Goal: Task Accomplishment & Management: Complete application form

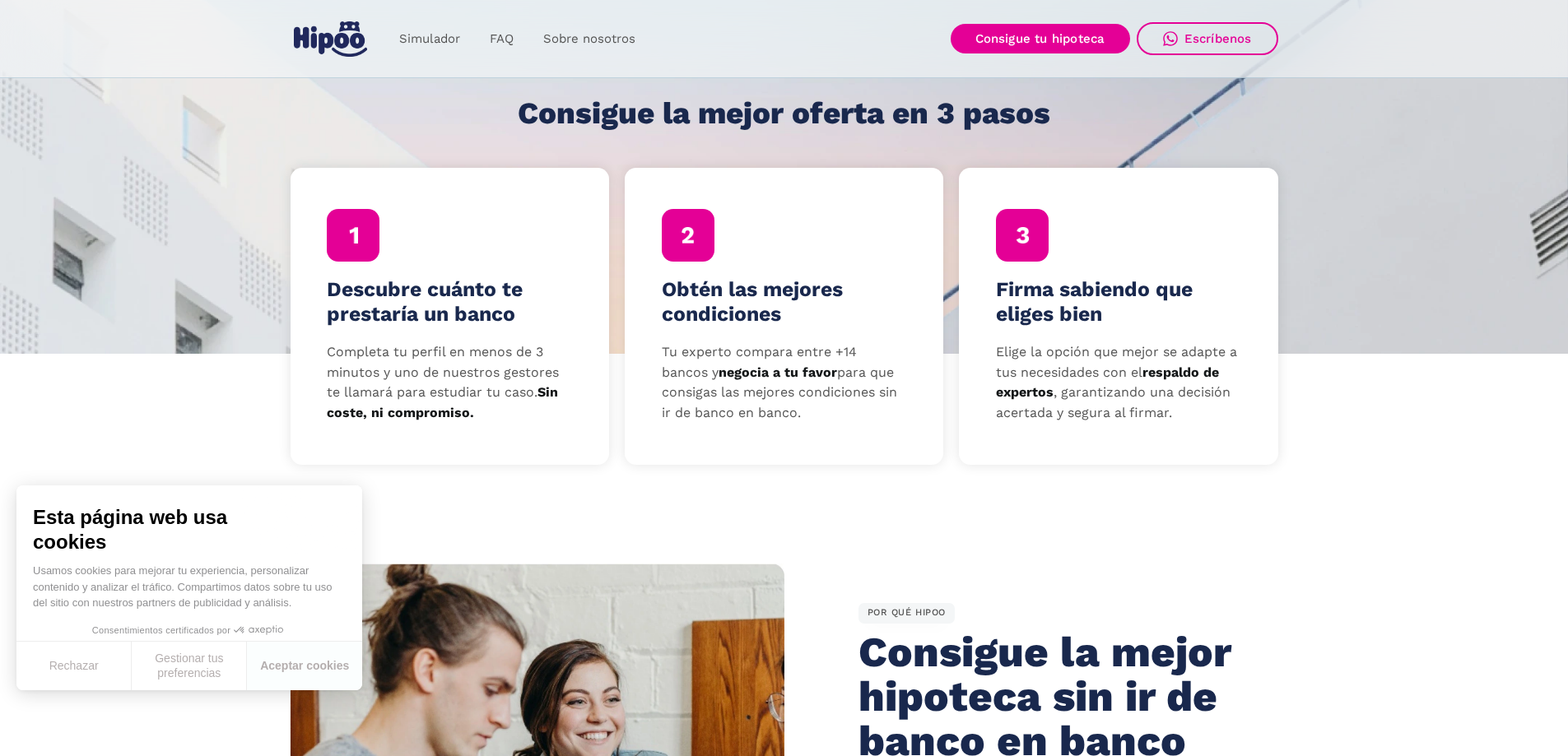
scroll to position [493, 0]
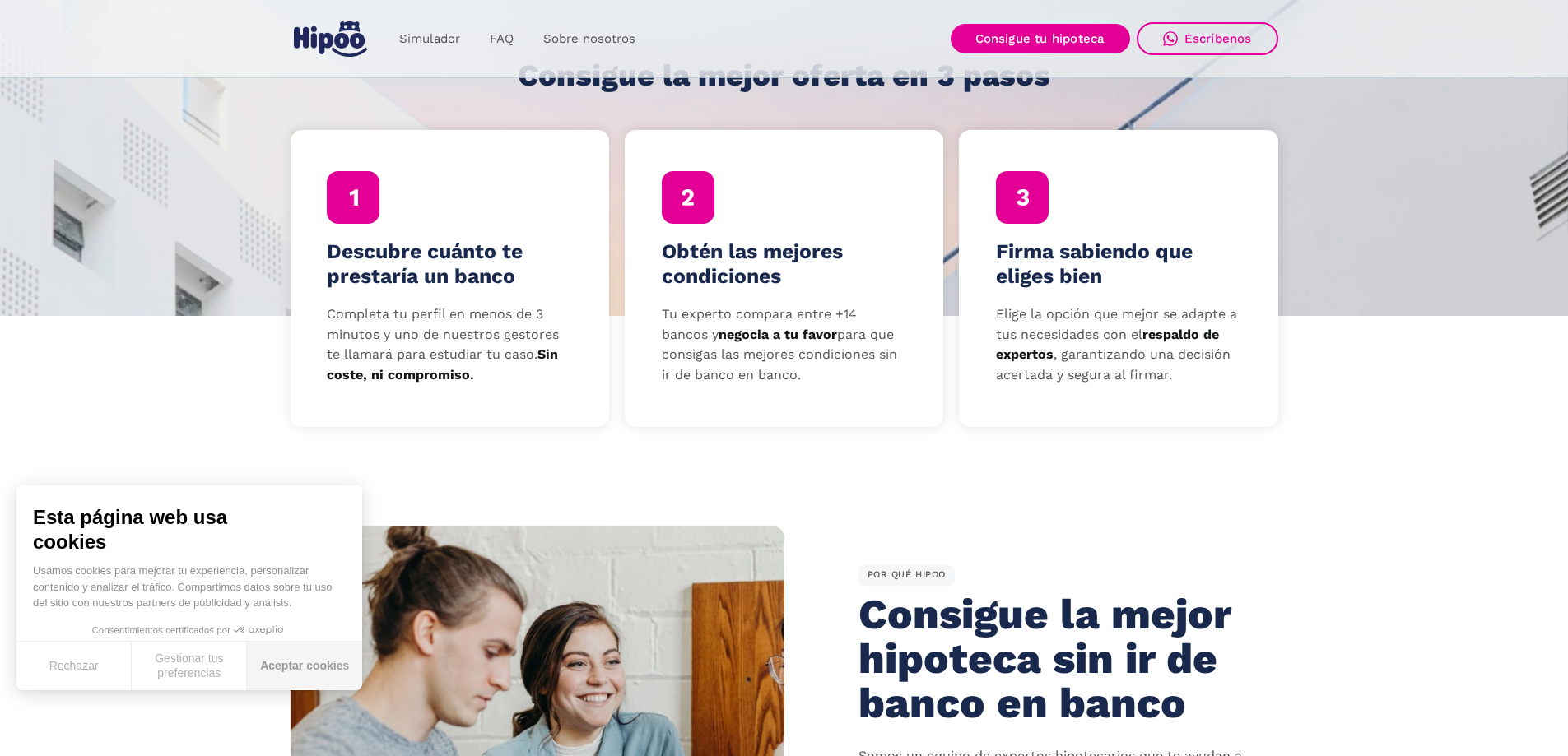
click at [299, 665] on button "Aceptar cookies" at bounding box center [304, 665] width 115 height 48
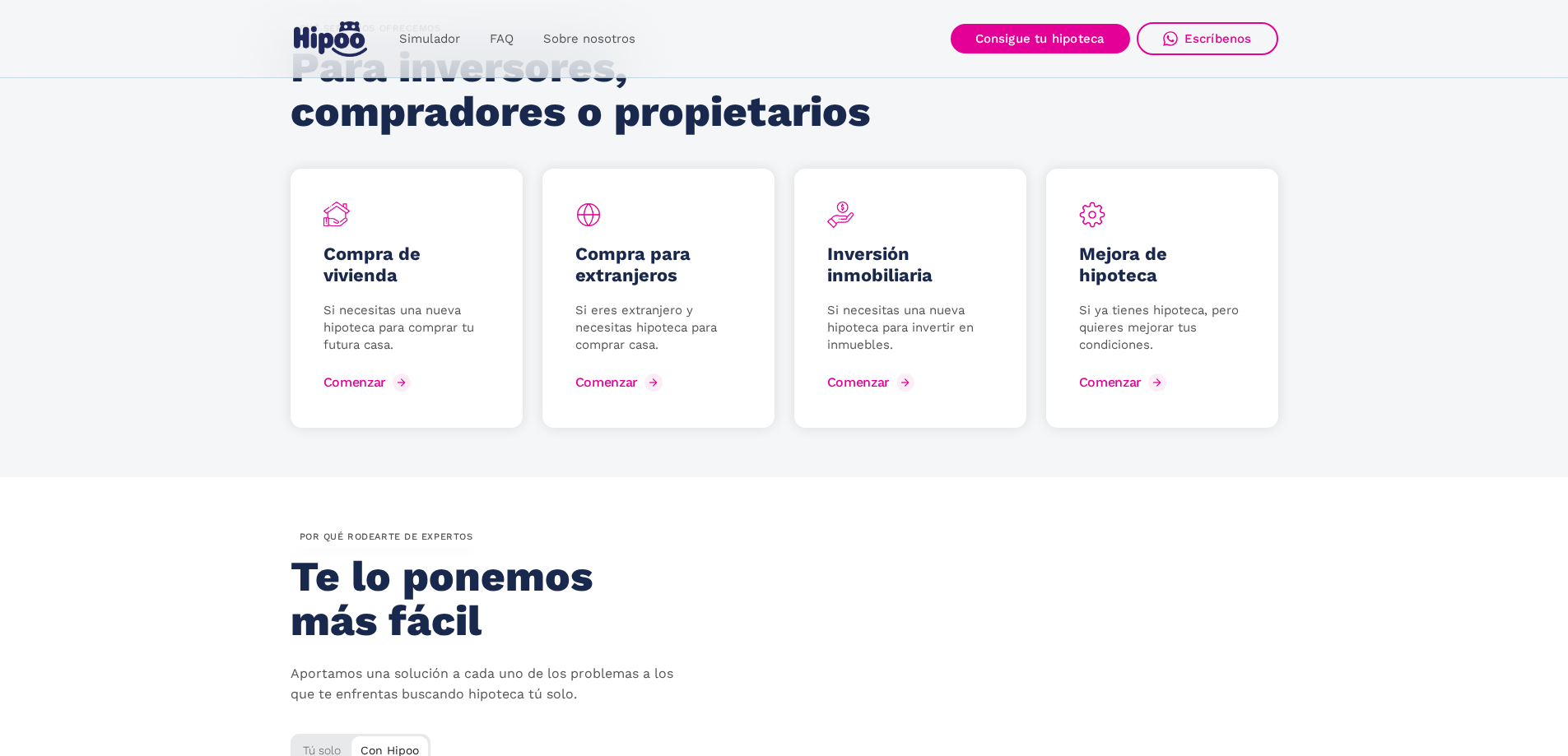
scroll to position [2222, 0]
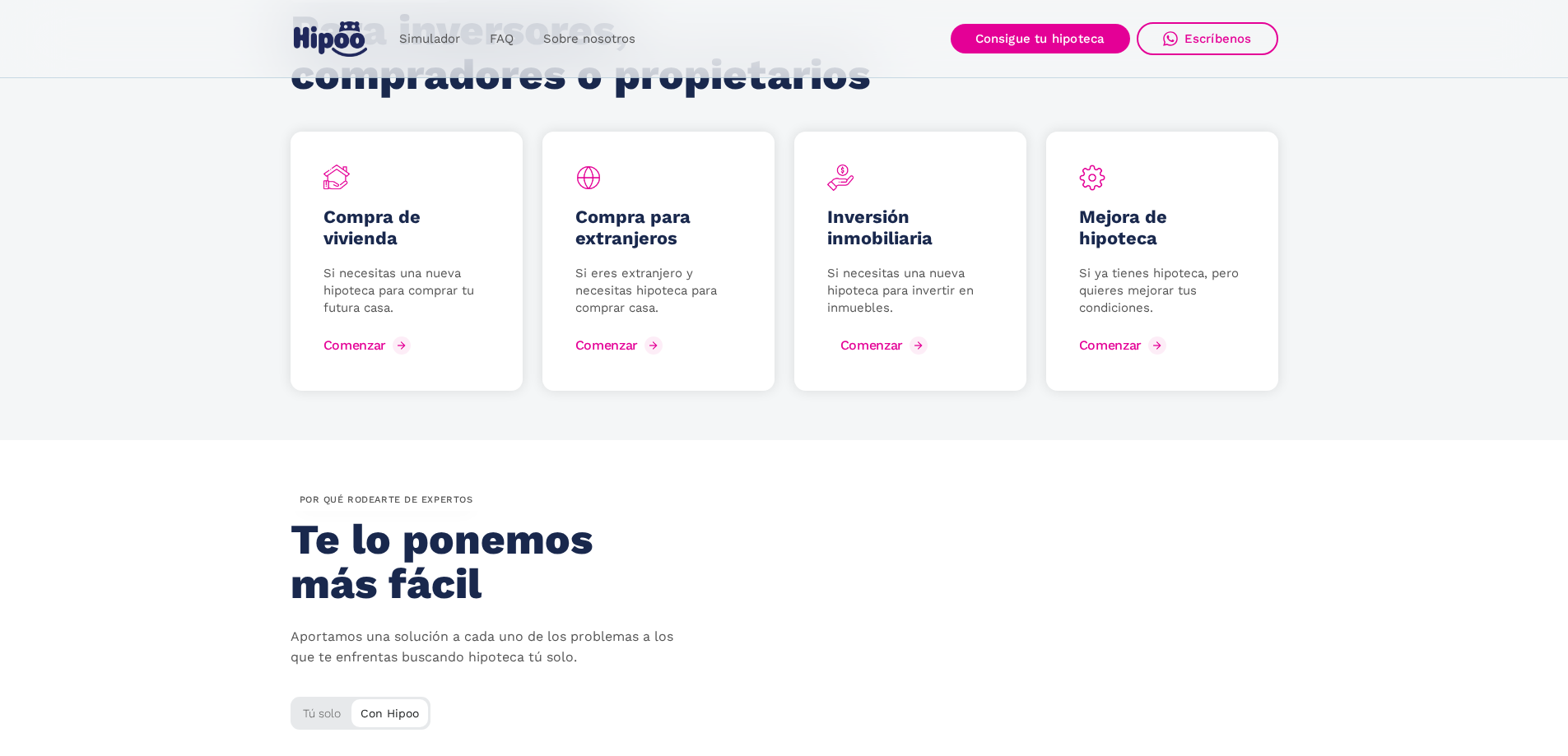
click at [870, 347] on div "Comenzar" at bounding box center [872, 346] width 63 height 16
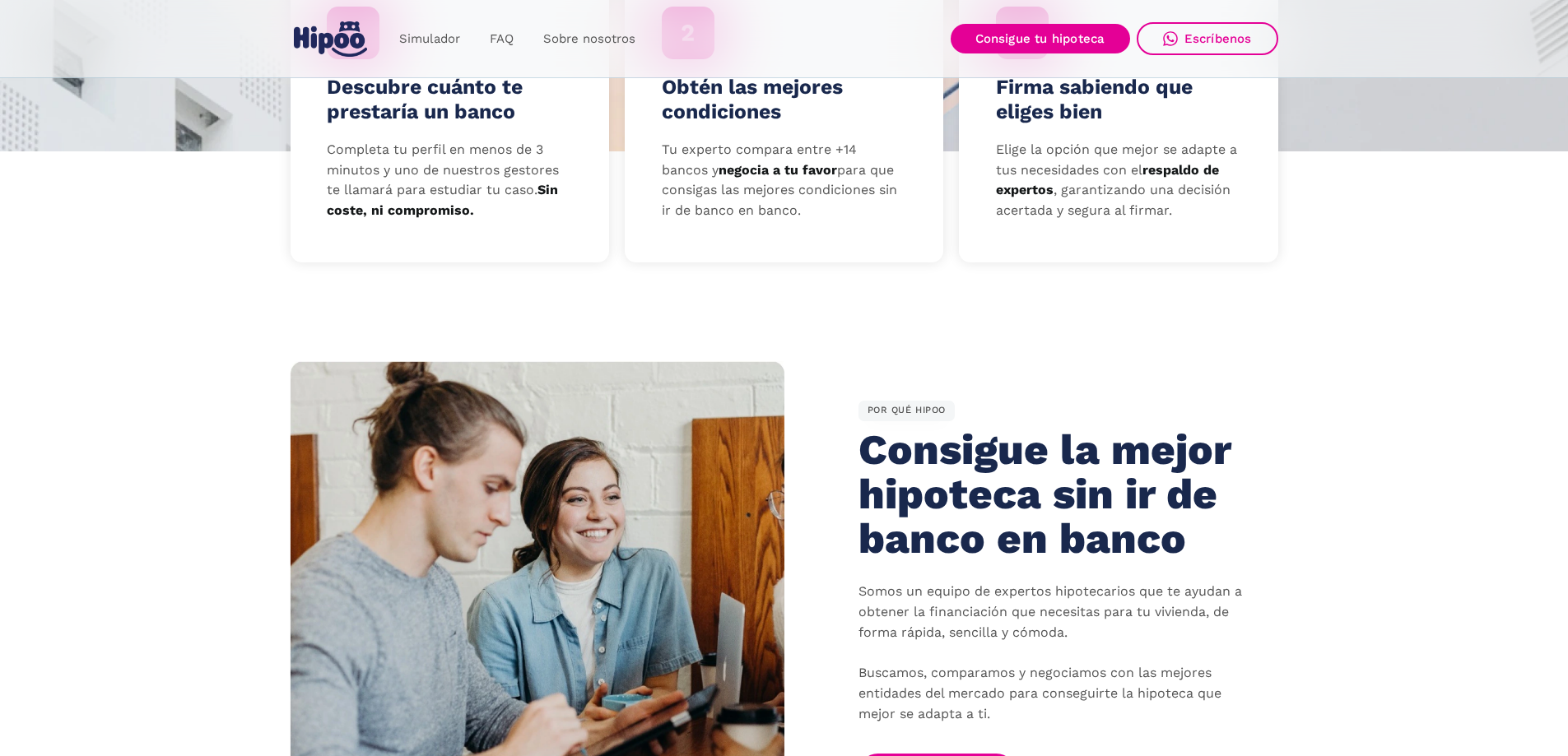
scroll to position [0, 0]
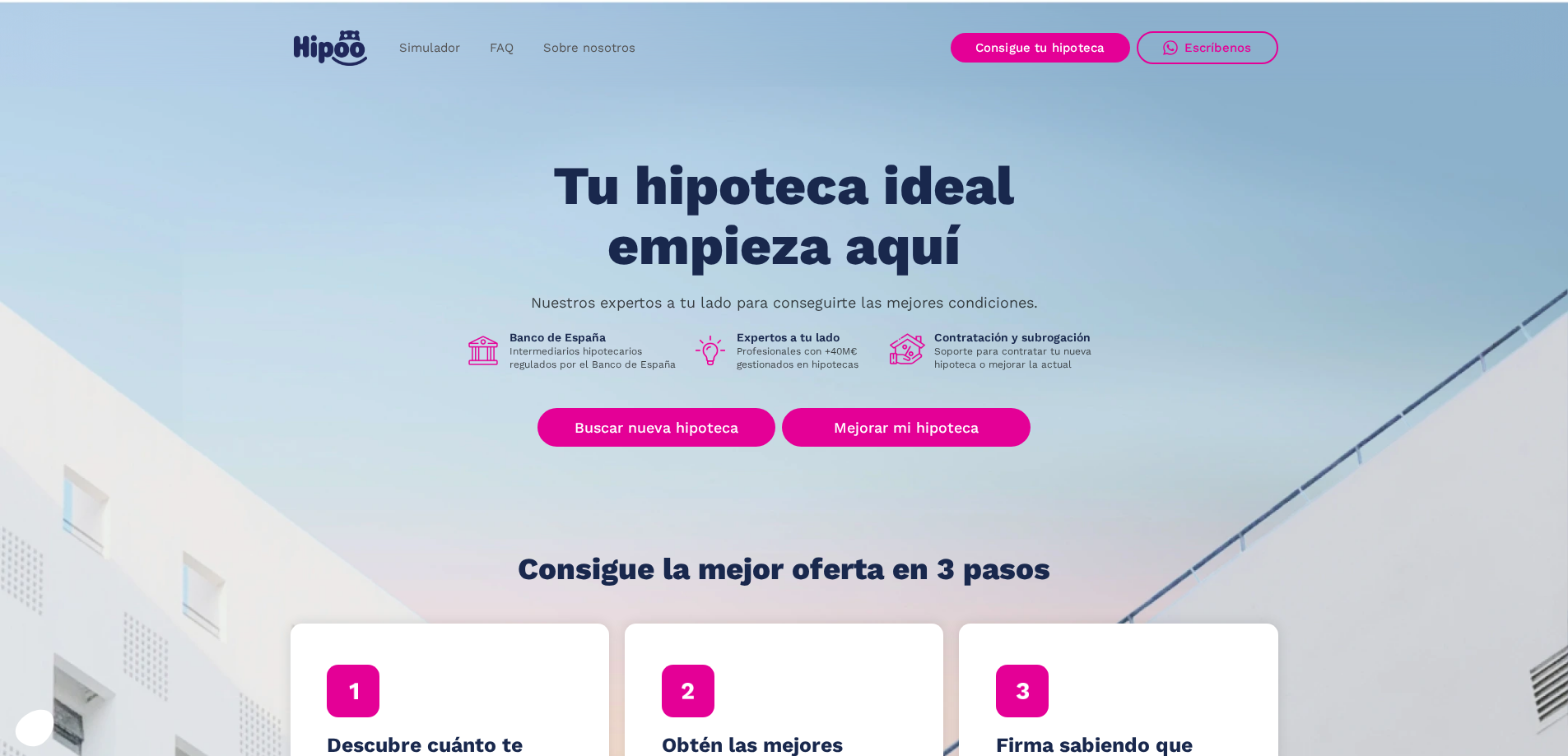
drag, startPoint x: 1381, startPoint y: 38, endPoint x: 1395, endPoint y: 29, distance: 16.6
click at [1384, 37] on div "Simulador FAQ Sobre nosotros Buscar nueva hipoteca Mejorar mi hipoteca Login Ac…" at bounding box center [784, 47] width 1568 height 78
click at [68, 92] on section "Tu hipoteca ideal empieza aquí Nuestros expertos a tu lado para conseguirte las…" at bounding box center [784, 404] width 1568 height 811
